Goal: Navigation & Orientation: Find specific page/section

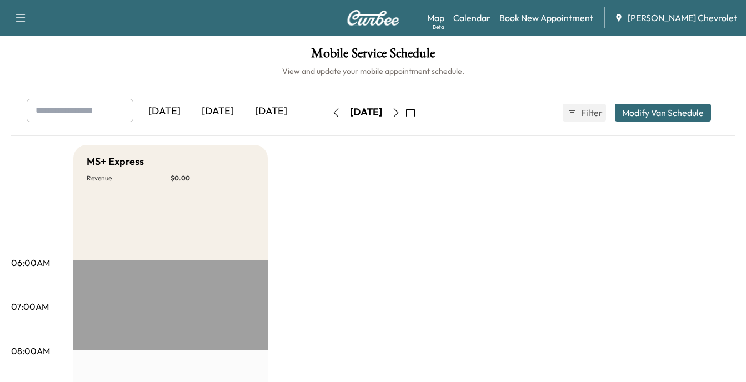
click at [444, 17] on link "Map Beta" at bounding box center [435, 17] width 17 height 13
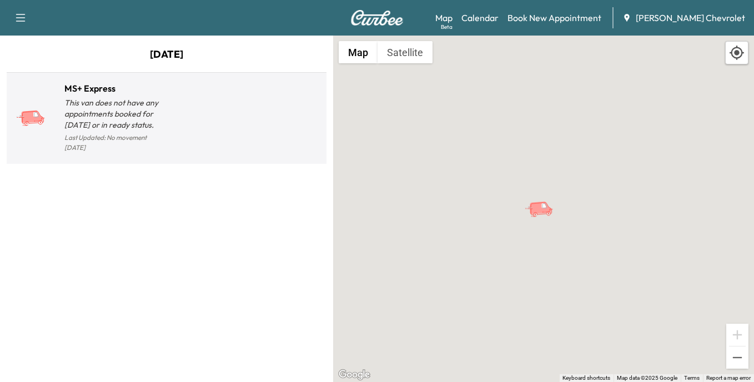
click at [126, 112] on p "This van does not have any appointments booked for [DATE] or in ready status." at bounding box center [115, 113] width 102 height 33
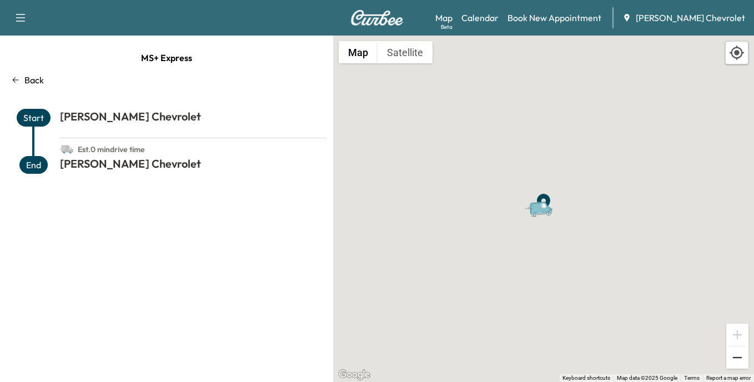
click at [738, 356] on button "Zoom out" at bounding box center [738, 358] width 22 height 22
click at [409, 51] on button "Satellite" at bounding box center [405, 52] width 55 height 22
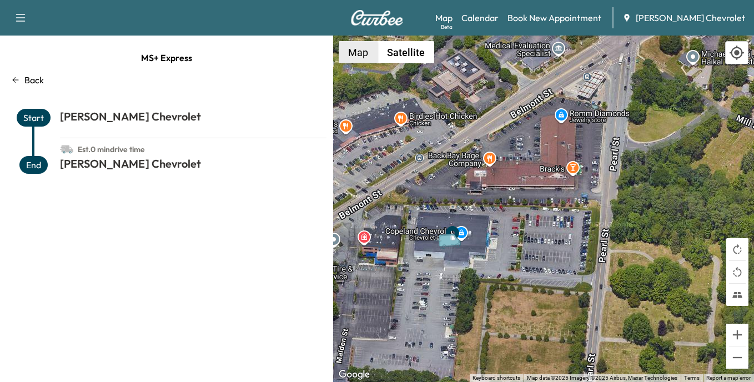
click at [357, 49] on button "Map" at bounding box center [358, 52] width 39 height 22
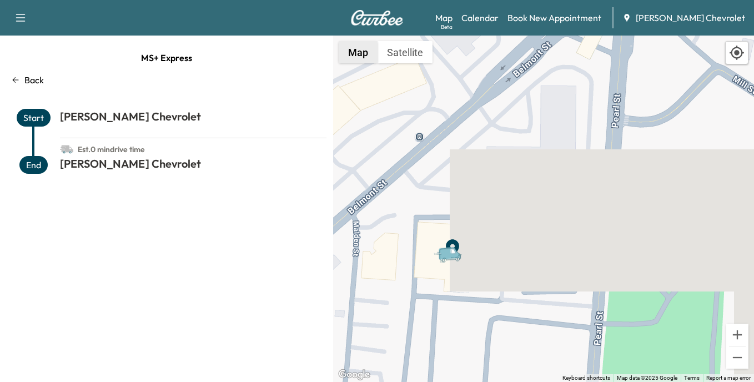
click at [358, 49] on button "Map" at bounding box center [358, 52] width 39 height 22
click at [453, 20] on link "Map Beta" at bounding box center [443, 17] width 17 height 13
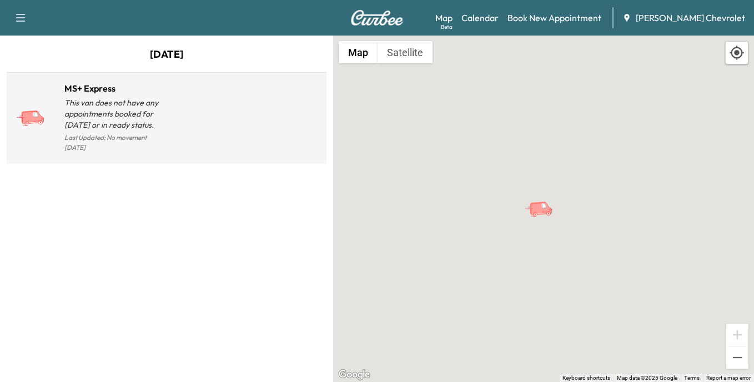
click at [109, 107] on p "This van does not have any appointments booked for [DATE] or in ready status." at bounding box center [115, 113] width 102 height 33
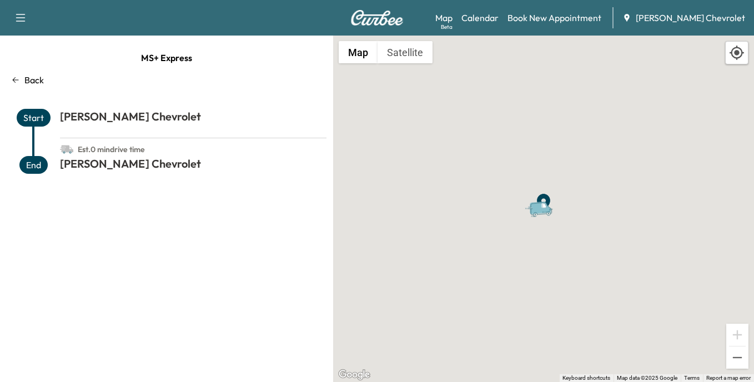
click at [79, 160] on h1 "[PERSON_NAME] Chevrolet" at bounding box center [193, 166] width 267 height 20
click at [29, 112] on span "Start" at bounding box center [34, 118] width 34 height 18
click at [106, 164] on h1 "[PERSON_NAME] Chevrolet" at bounding box center [193, 166] width 267 height 20
click at [742, 357] on button "Zoom out" at bounding box center [738, 358] width 22 height 22
click at [400, 50] on button "Satellite" at bounding box center [405, 52] width 55 height 22
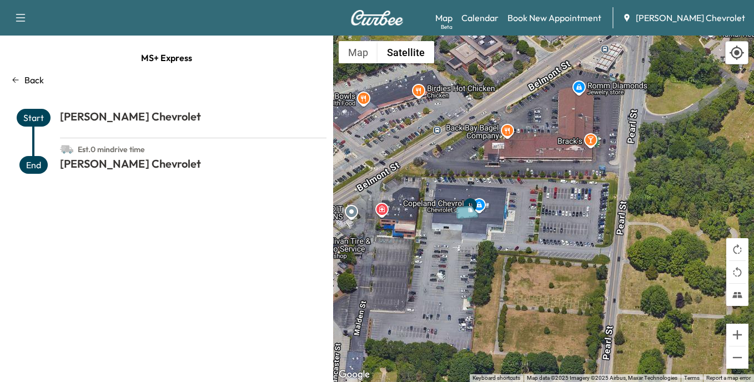
click at [16, 78] on icon at bounding box center [15, 80] width 9 height 9
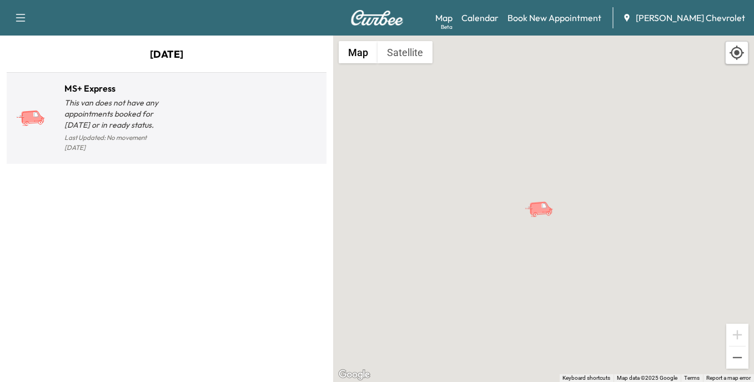
click at [109, 107] on p "This van does not have any appointments booked for [DATE] or in ready status." at bounding box center [115, 113] width 102 height 33
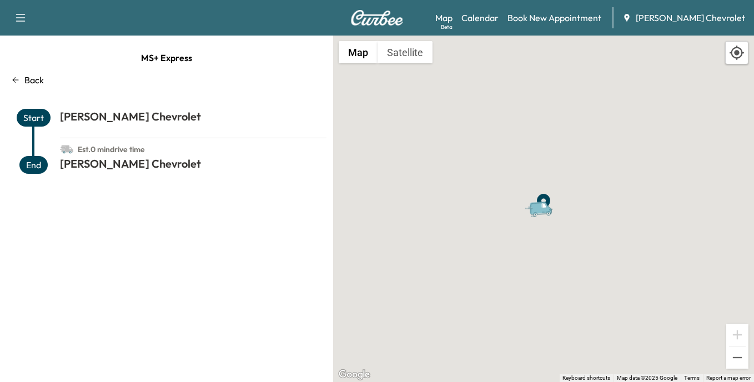
click at [18, 16] on icon "button" at bounding box center [20, 17] width 13 height 13
click at [35, 62] on button "Log Out" at bounding box center [39, 63] width 42 height 18
